Goal: Task Accomplishment & Management: Use online tool/utility

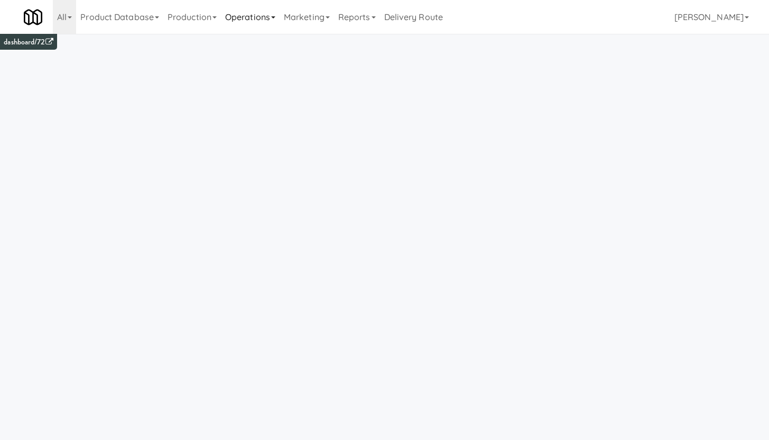
click at [255, 19] on link "Operations" at bounding box center [250, 17] width 59 height 34
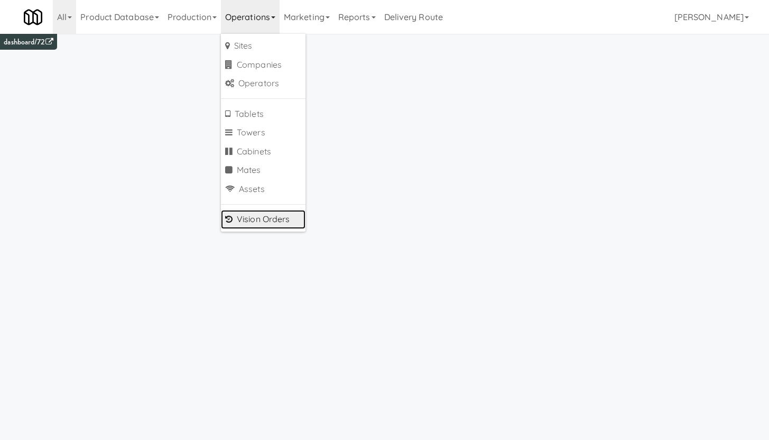
click at [274, 217] on link "Vision Orders" at bounding box center [263, 219] width 85 height 19
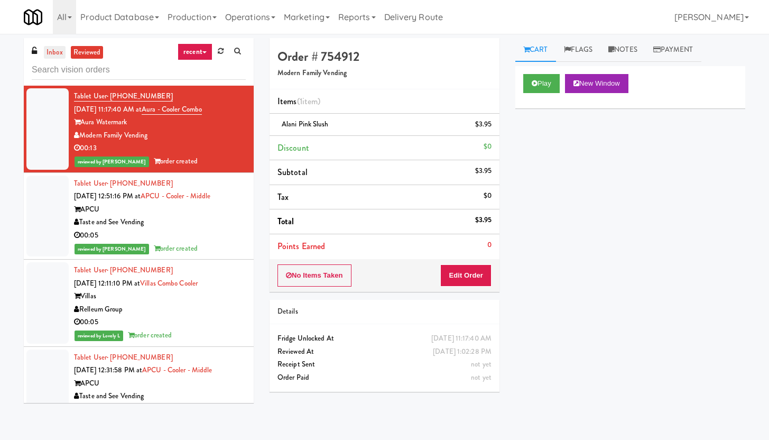
click at [58, 54] on link "inbox" at bounding box center [55, 52] width 22 height 13
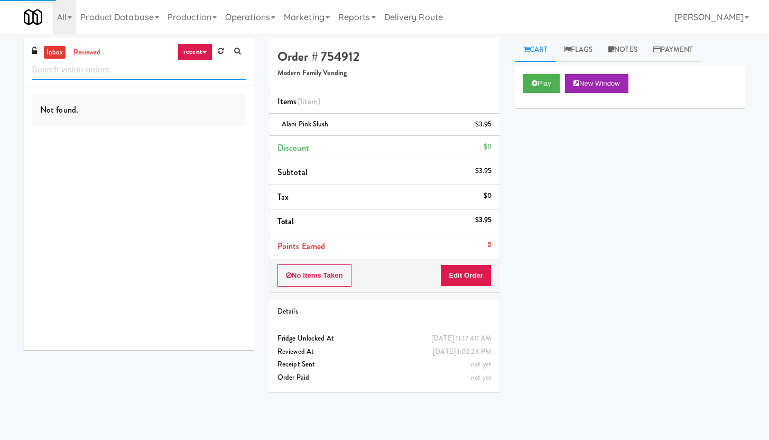
click at [76, 73] on input "text" at bounding box center [139, 70] width 214 height 20
type input "t"
type input "fedex"
click at [87, 53] on link "reviewed" at bounding box center [87, 52] width 33 height 13
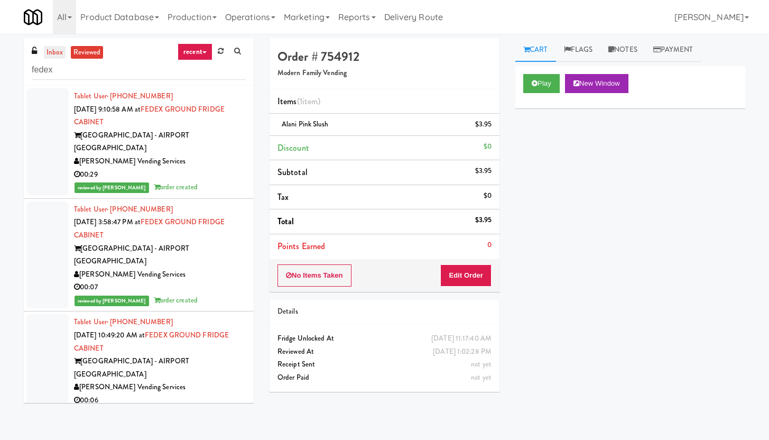
click at [57, 53] on link "inbox" at bounding box center [55, 52] width 22 height 13
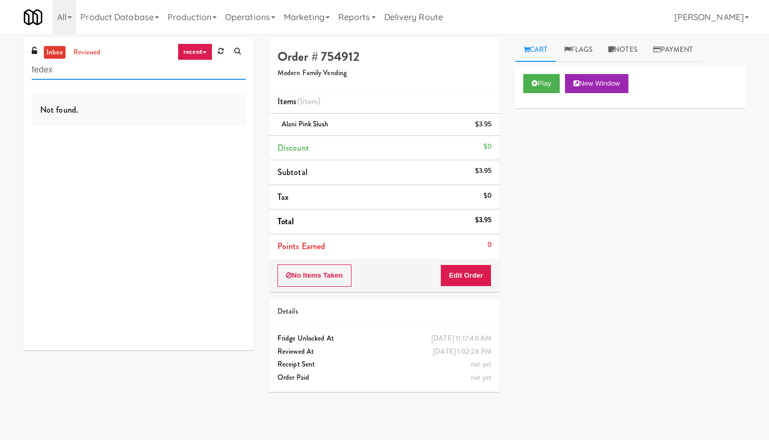
drag, startPoint x: 67, startPoint y: 69, endPoint x: 5, endPoint y: 65, distance: 62.5
click at [5, 65] on div "inbox reviewed recent all unclear take inventory issue suspicious failed recent…" at bounding box center [384, 237] width 769 height 398
